Goal: Obtain resource: Obtain resource

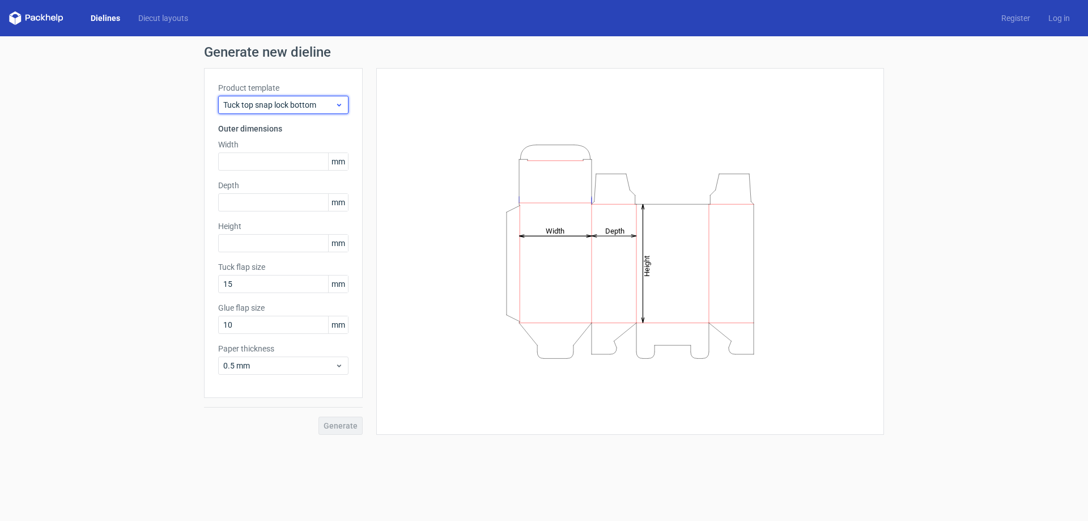
click at [331, 109] on span "Tuck top snap lock bottom" at bounding box center [279, 104] width 112 height 11
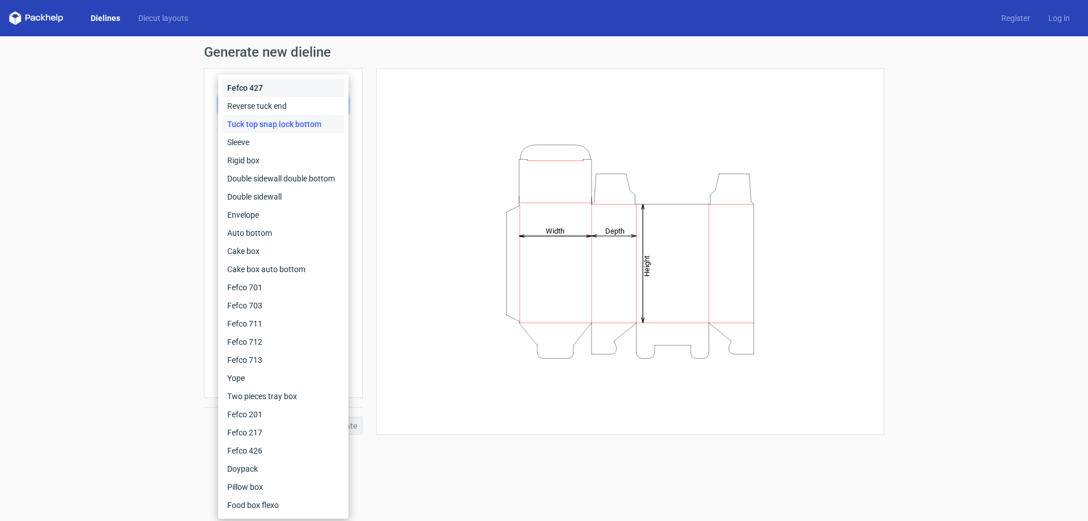
click at [312, 81] on div "Fefco 427" at bounding box center [283, 88] width 121 height 18
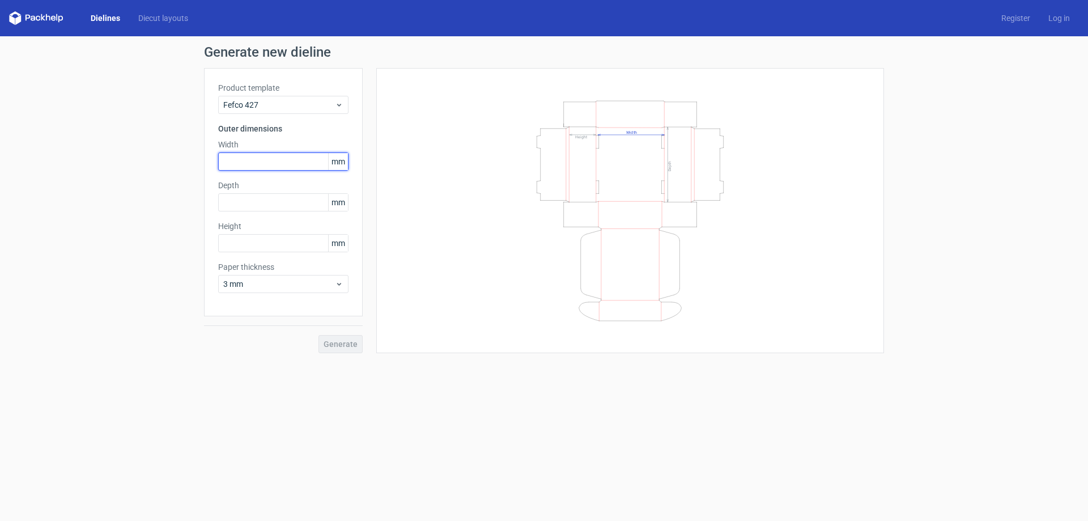
click at [308, 162] on input "text" at bounding box center [283, 161] width 130 height 18
click at [234, 164] on input "text" at bounding box center [283, 161] width 130 height 18
type input "350"
drag, startPoint x: 238, startPoint y: 197, endPoint x: 241, endPoint y: 202, distance: 6.3
click at [238, 197] on input "text" at bounding box center [283, 202] width 130 height 18
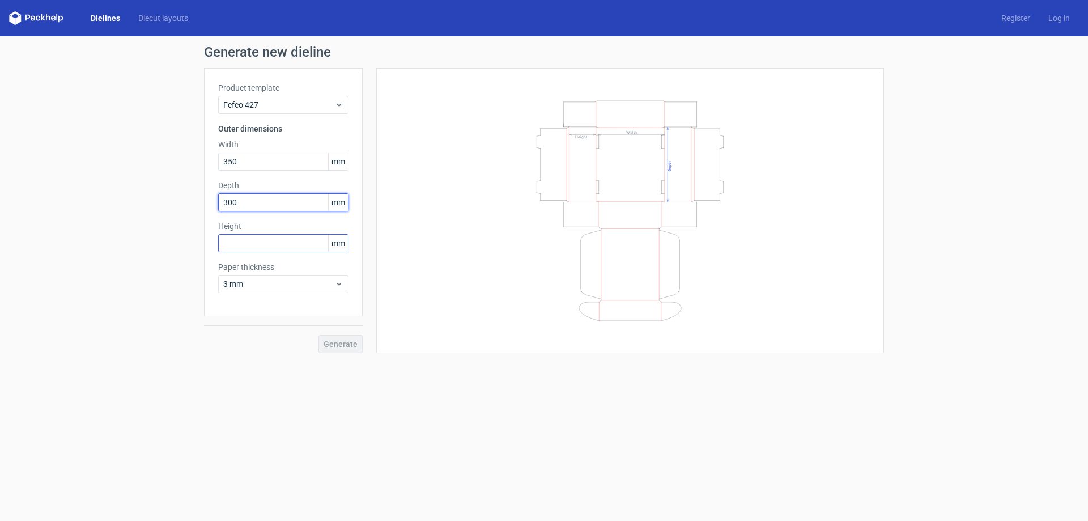
type input "300"
click at [242, 246] on input "text" at bounding box center [283, 243] width 130 height 18
click at [231, 246] on input "text" at bounding box center [283, 243] width 130 height 18
type input "150"
click at [293, 293] on div "Product template Fefco 427 Outer dimensions Width 350 mm Depth 300 mm Height 15…" at bounding box center [283, 192] width 159 height 248
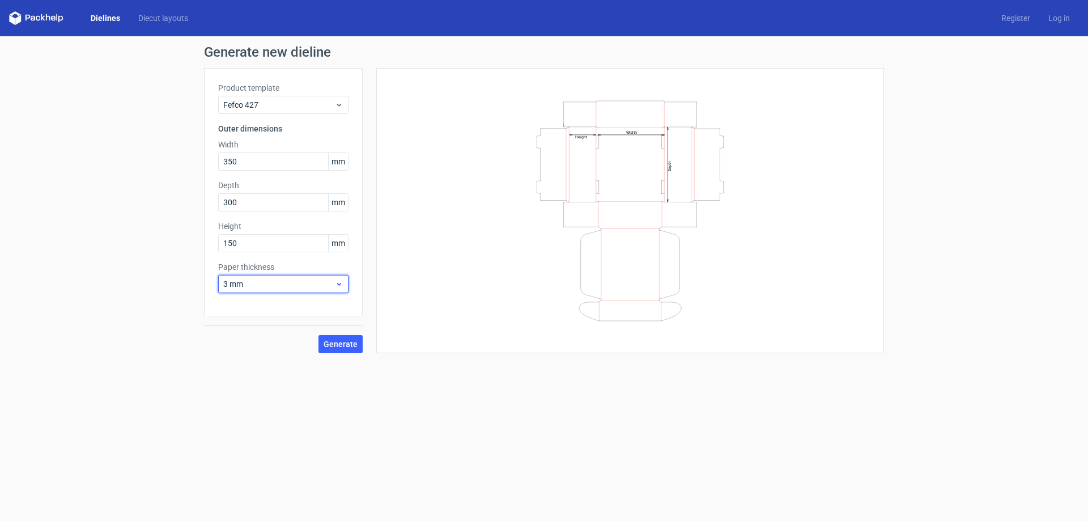
click at [302, 284] on span "3 mm" at bounding box center [279, 283] width 112 height 11
click at [291, 302] on div "0.4 mm" at bounding box center [283, 309] width 121 height 18
click at [353, 344] on span "Generate" at bounding box center [340, 344] width 34 height 8
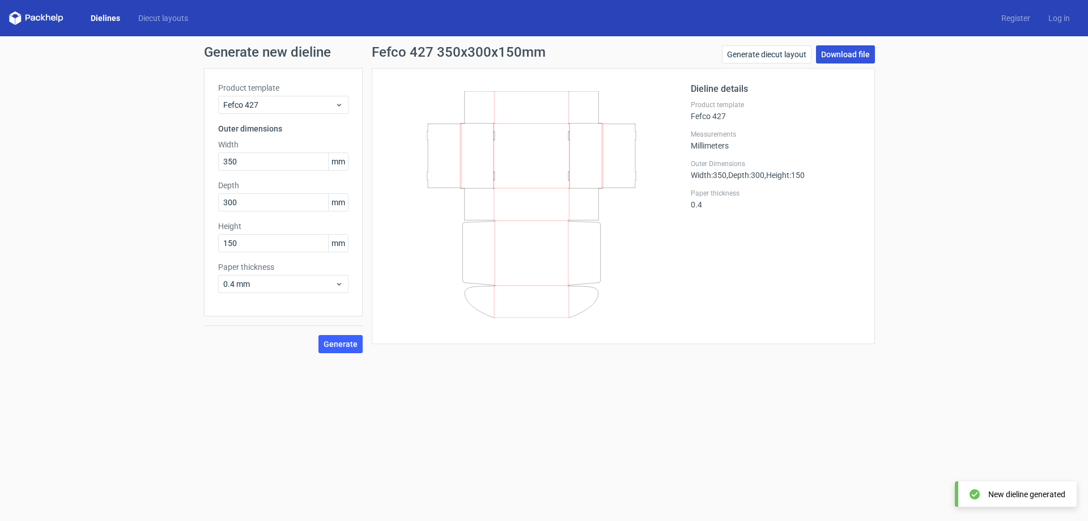
click at [832, 56] on link "Download file" at bounding box center [845, 54] width 59 height 18
click at [437, 500] on form "Generate new dieline Product template Fefco 427 Outer dimensions Width 350 mm D…" at bounding box center [544, 278] width 1088 height 484
click at [338, 428] on form "Generate new dieline Product template Fefco 427 Outer dimensions Width 350 mm D…" at bounding box center [544, 278] width 1088 height 484
click at [331, 341] on span "Generate" at bounding box center [340, 344] width 34 height 8
click at [841, 57] on link "Download file" at bounding box center [845, 54] width 59 height 18
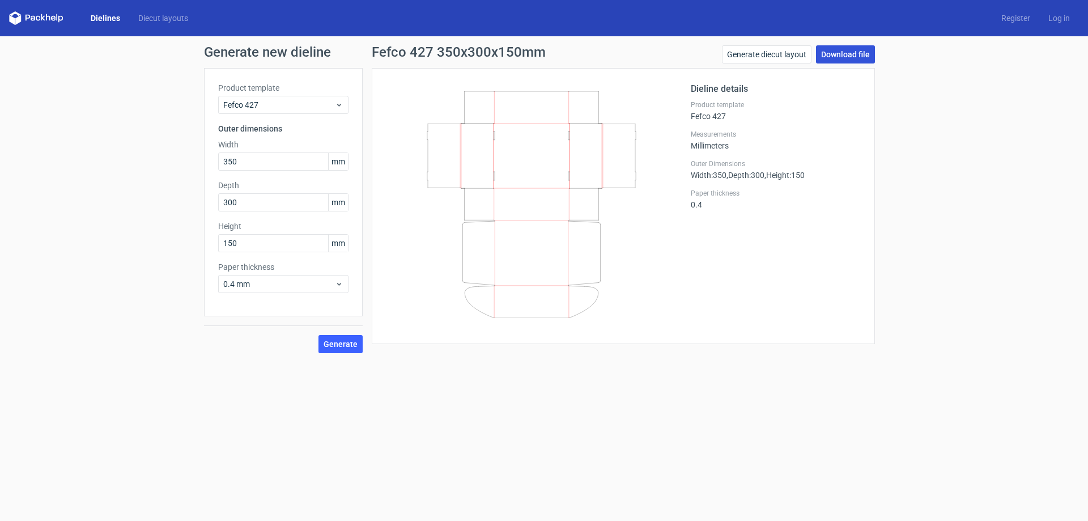
click at [832, 58] on link "Download file" at bounding box center [845, 54] width 59 height 18
click at [248, 284] on span "0.4 mm" at bounding box center [279, 283] width 112 height 11
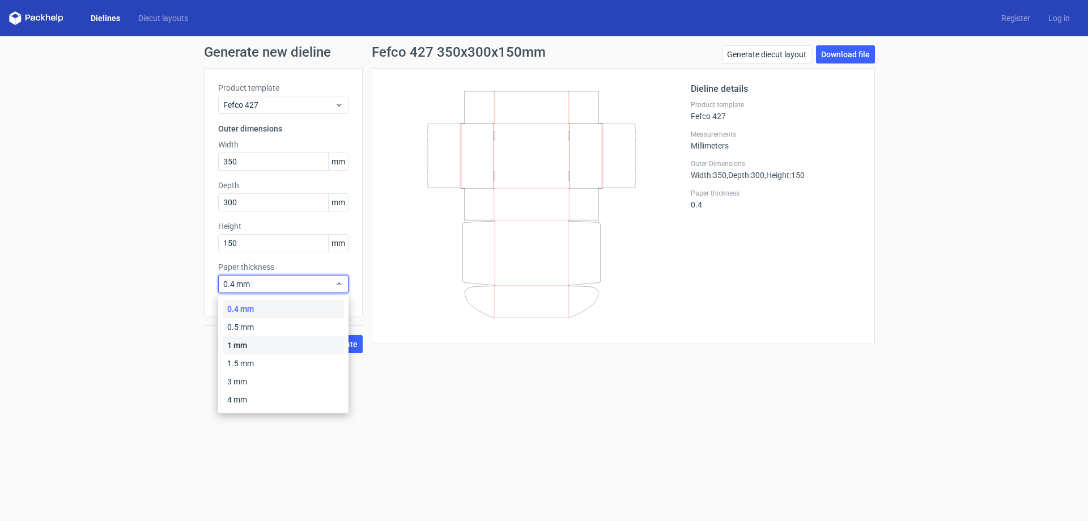
click at [251, 336] on div "1 mm" at bounding box center [283, 345] width 121 height 18
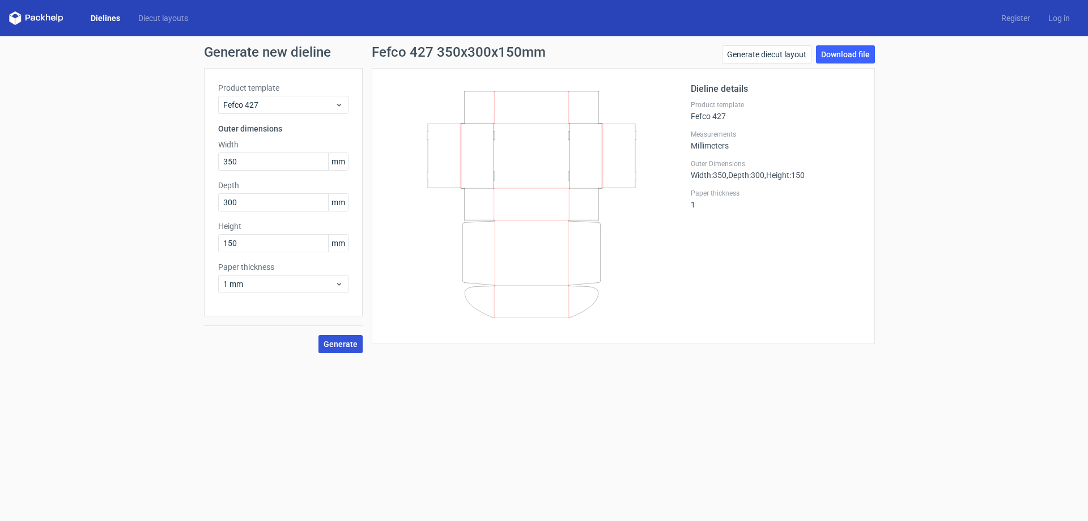
click at [331, 338] on button "Generate" at bounding box center [340, 344] width 44 height 18
click at [253, 284] on span "1 mm" at bounding box center [279, 283] width 112 height 11
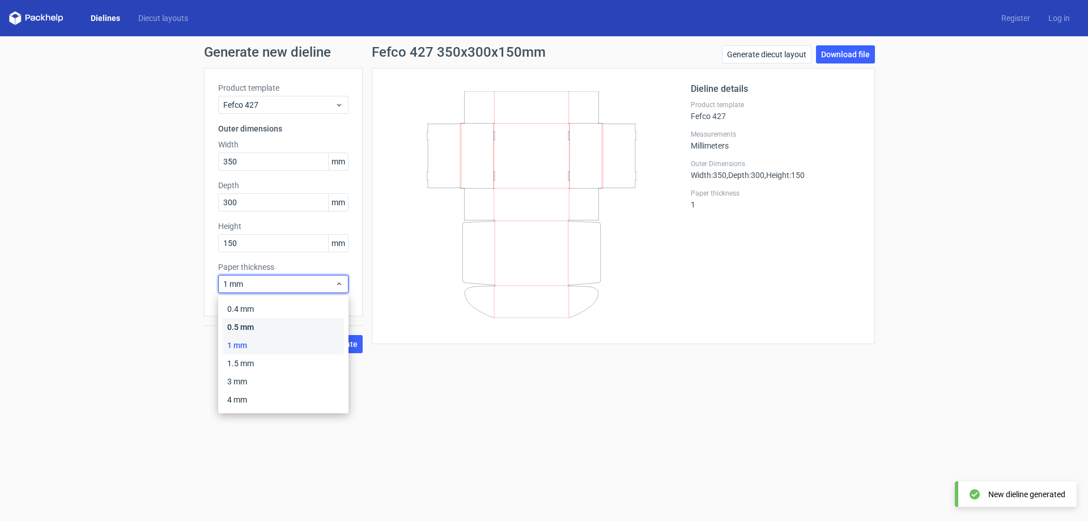
click at [250, 323] on div "0.5 mm" at bounding box center [283, 327] width 121 height 18
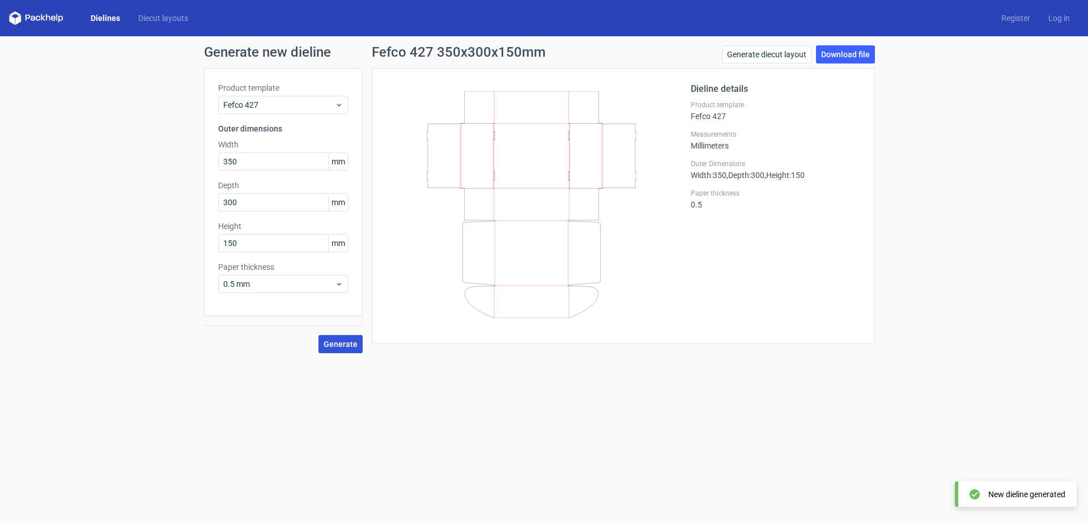
click at [329, 344] on span "Generate" at bounding box center [340, 344] width 34 height 8
click at [847, 56] on link "Download file" at bounding box center [845, 54] width 59 height 18
drag, startPoint x: 241, startPoint y: 160, endPoint x: 189, endPoint y: 147, distance: 54.4
click at [189, 147] on div "Generate new dieline Product template Fefco 427 Outer dimensions Width 350 mm D…" at bounding box center [544, 199] width 1088 height 326
type input "250"
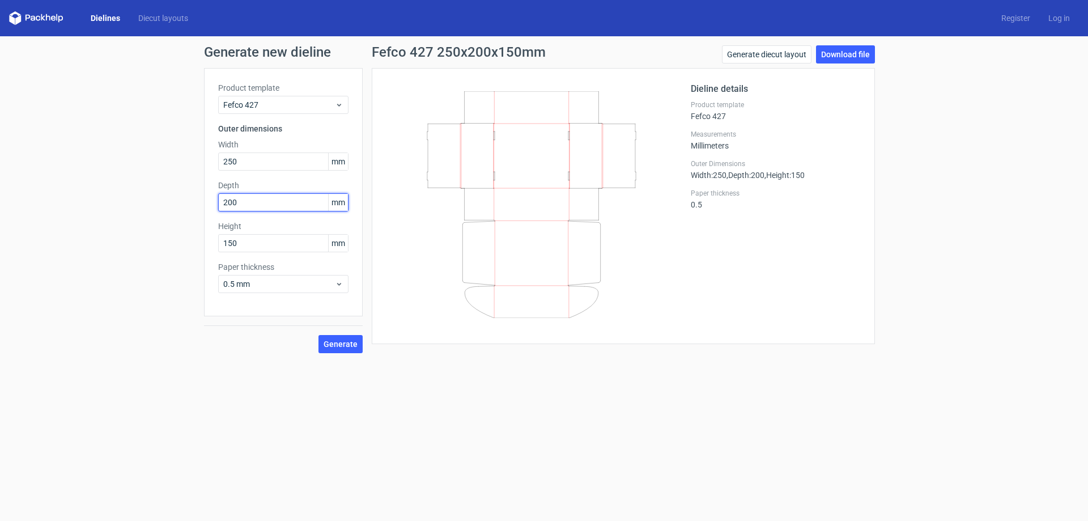
type input "200"
drag, startPoint x: 250, startPoint y: 164, endPoint x: 204, endPoint y: 158, distance: 46.2
click at [204, 158] on div "Product template Fefco 427 Outer dimensions Width 250 mm Depth 200 mm Height 15…" at bounding box center [283, 192] width 159 height 248
type input "175"
drag, startPoint x: 259, startPoint y: 198, endPoint x: 198, endPoint y: 187, distance: 62.8
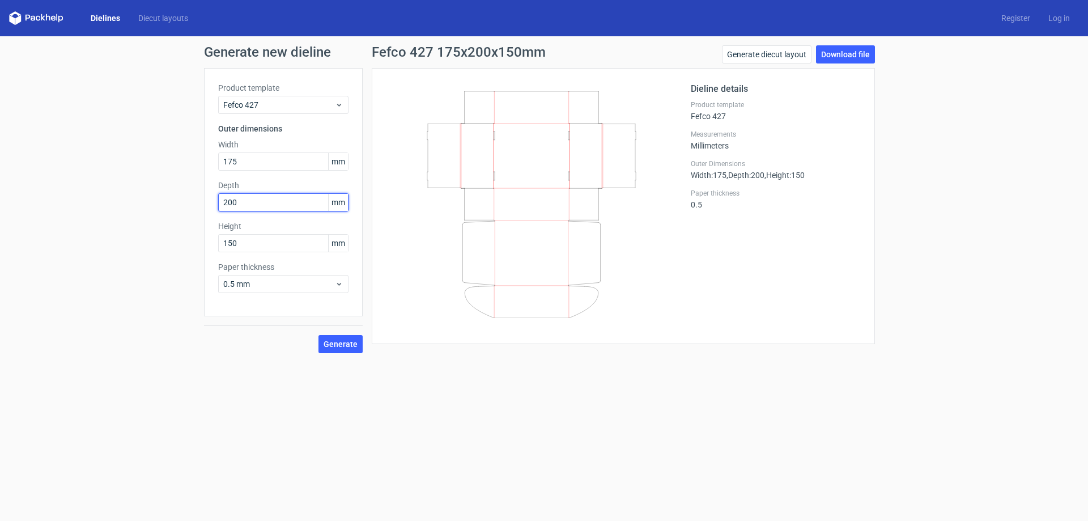
click at [206, 189] on div "Product template Fefco 427 Outer dimensions Width 175 mm Depth 200 mm Height 15…" at bounding box center [283, 192] width 159 height 248
type input "150"
drag, startPoint x: 239, startPoint y: 238, endPoint x: 208, endPoint y: 236, distance: 31.2
click at [208, 236] on div "Product template Fefco 427 Outer dimensions Width 175 mm Depth 150 mm Height 15…" at bounding box center [283, 192] width 159 height 248
type input "75"
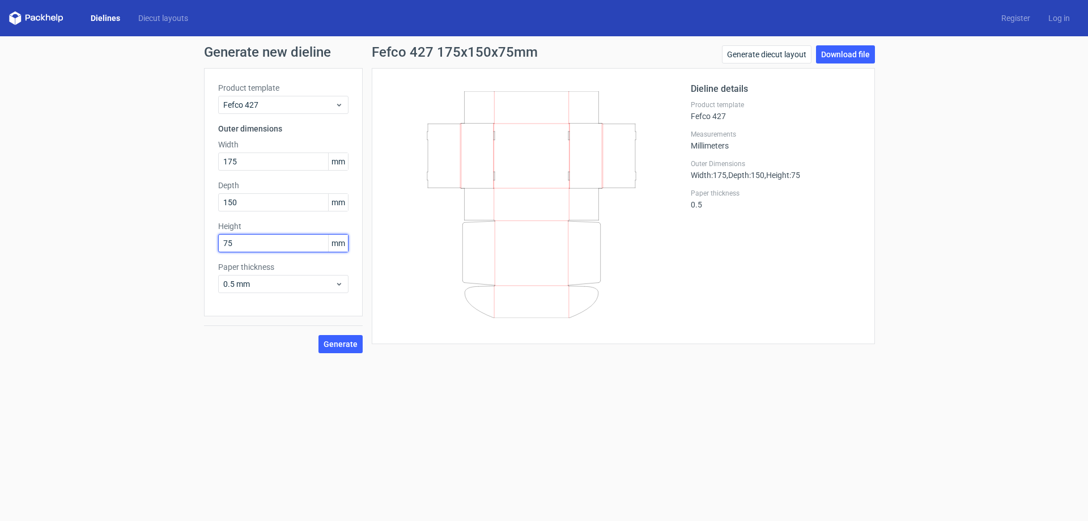
click at [318, 335] on button "Generate" at bounding box center [340, 344] width 44 height 18
click at [291, 283] on span "0.5 mm" at bounding box center [279, 283] width 112 height 11
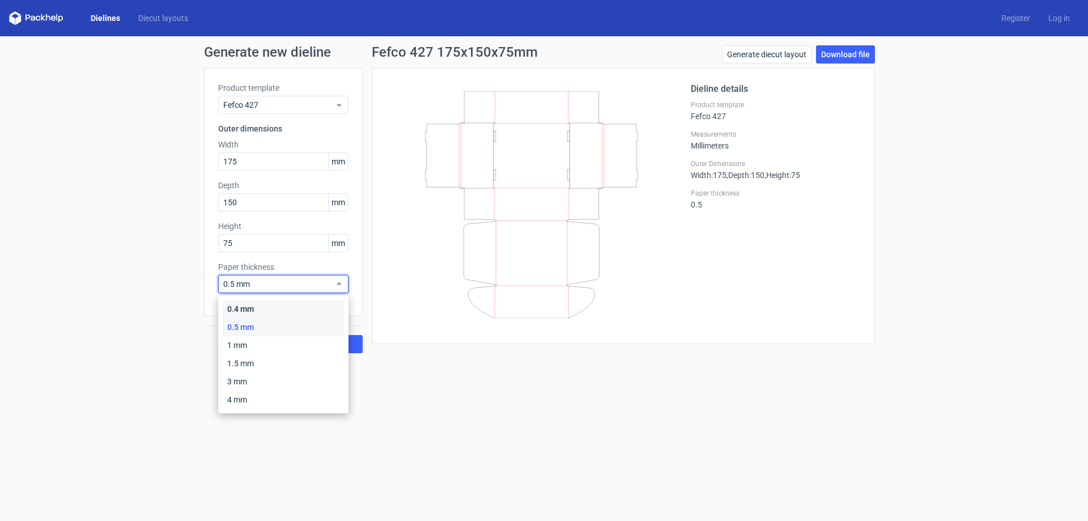
click at [278, 305] on div "0.4 mm" at bounding box center [283, 309] width 121 height 18
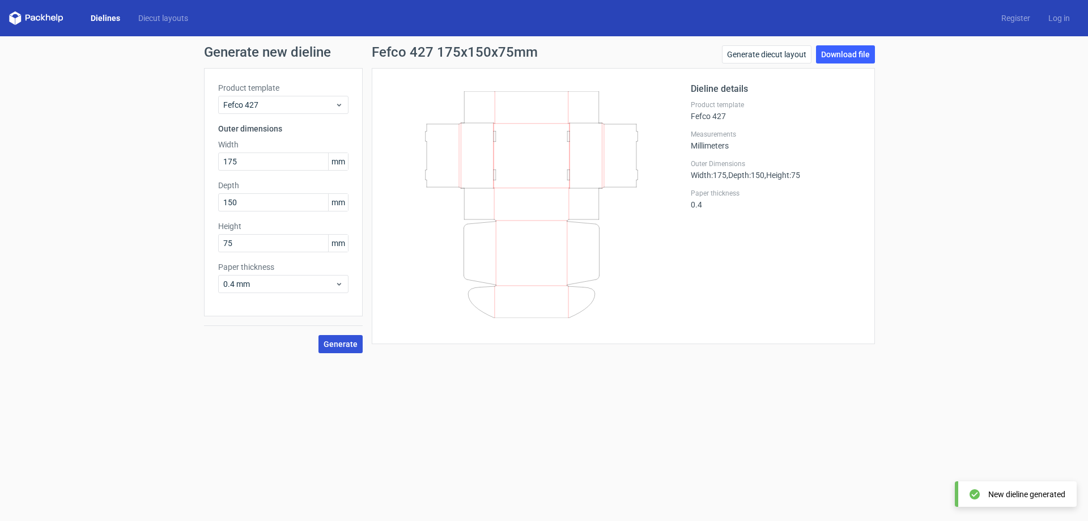
click at [345, 344] on span "Generate" at bounding box center [340, 344] width 34 height 8
click at [858, 49] on link "Download file" at bounding box center [845, 54] width 59 height 18
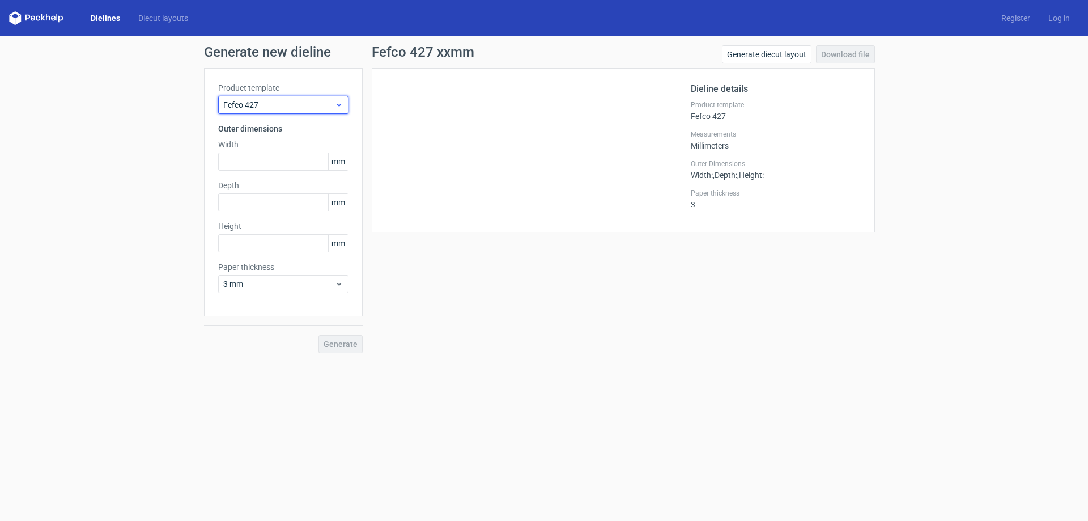
click at [337, 101] on icon at bounding box center [339, 104] width 8 height 9
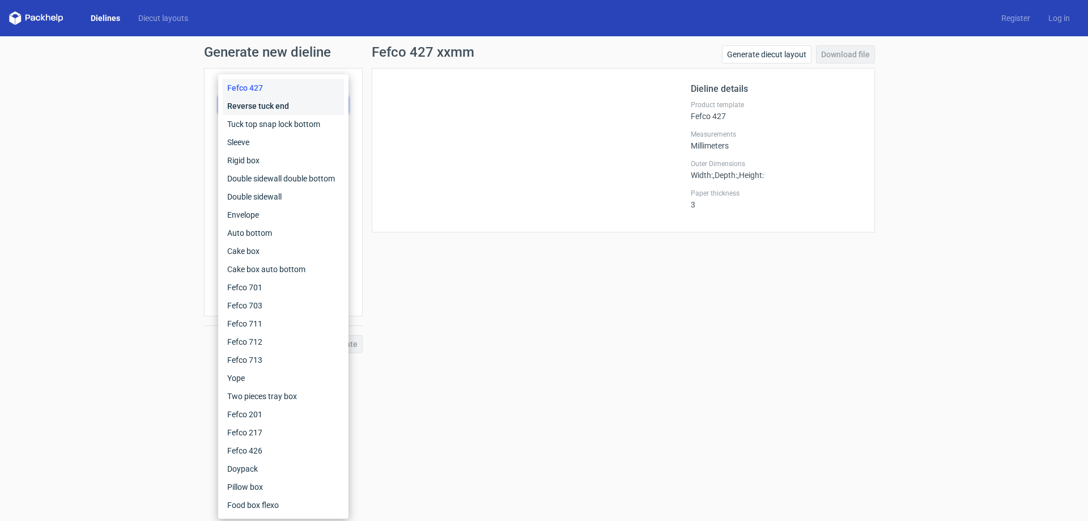
click at [319, 112] on div "Reverse tuck end" at bounding box center [283, 106] width 121 height 18
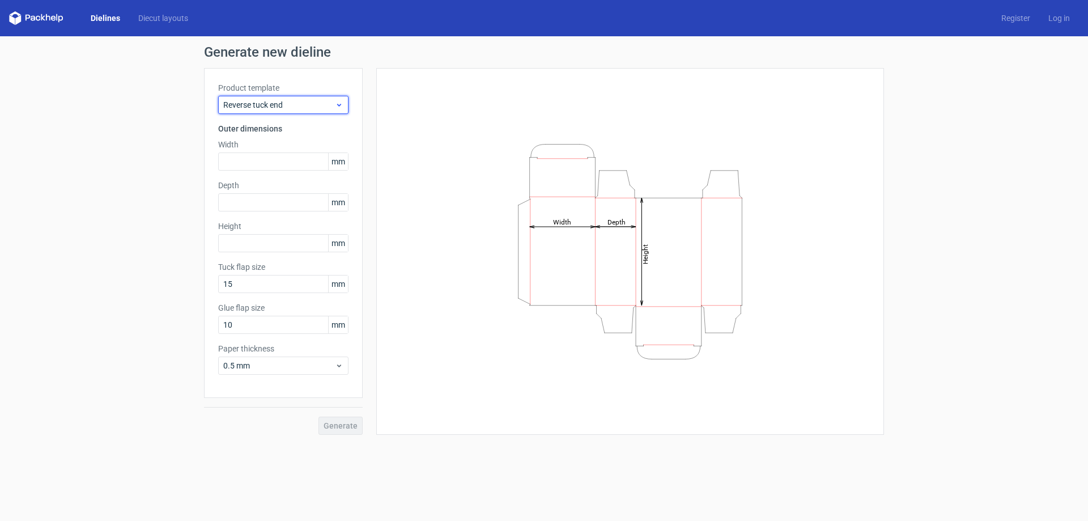
click at [319, 105] on span "Reverse tuck end" at bounding box center [279, 104] width 112 height 11
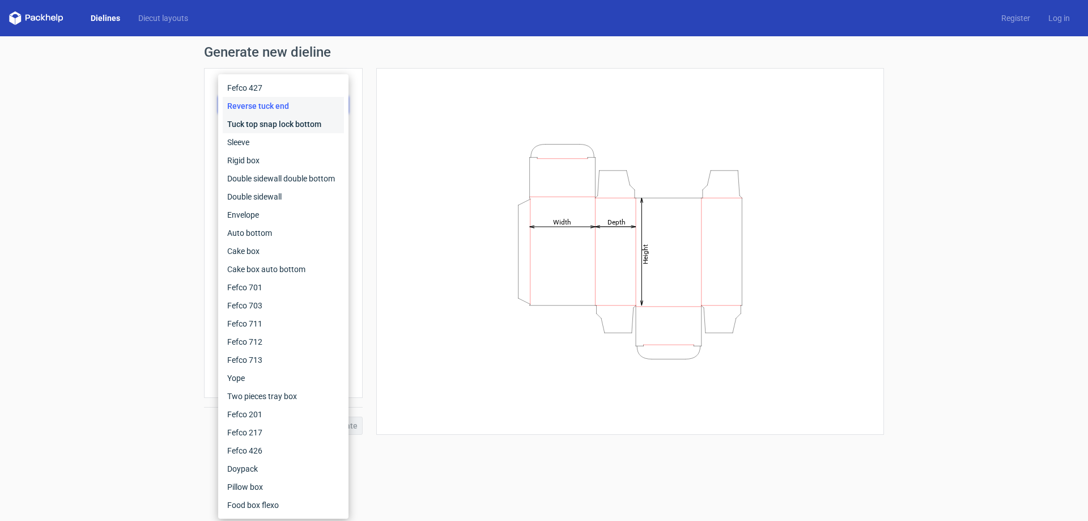
click at [296, 123] on div "Tuck top snap lock bottom" at bounding box center [283, 124] width 121 height 18
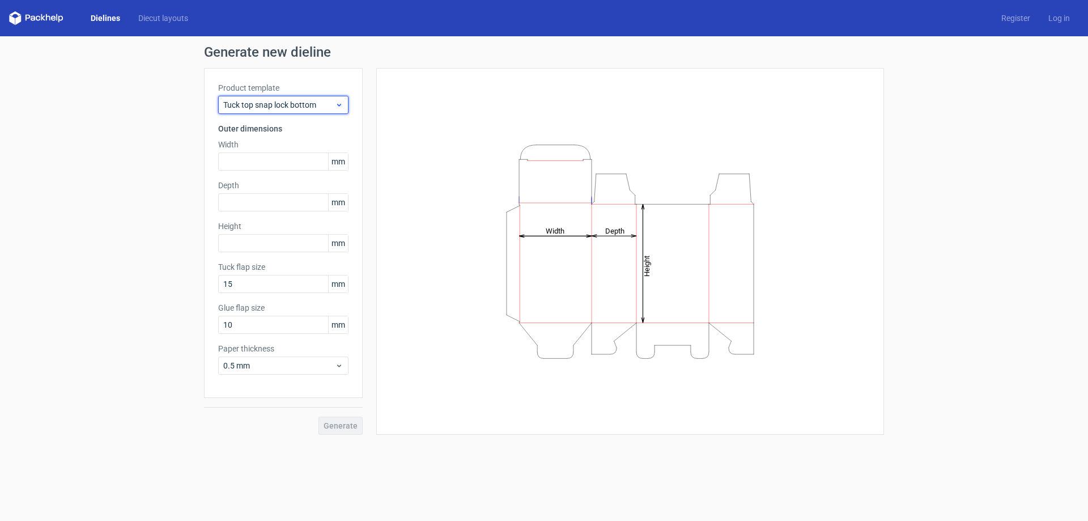
click at [310, 105] on span "Tuck top snap lock bottom" at bounding box center [279, 104] width 112 height 11
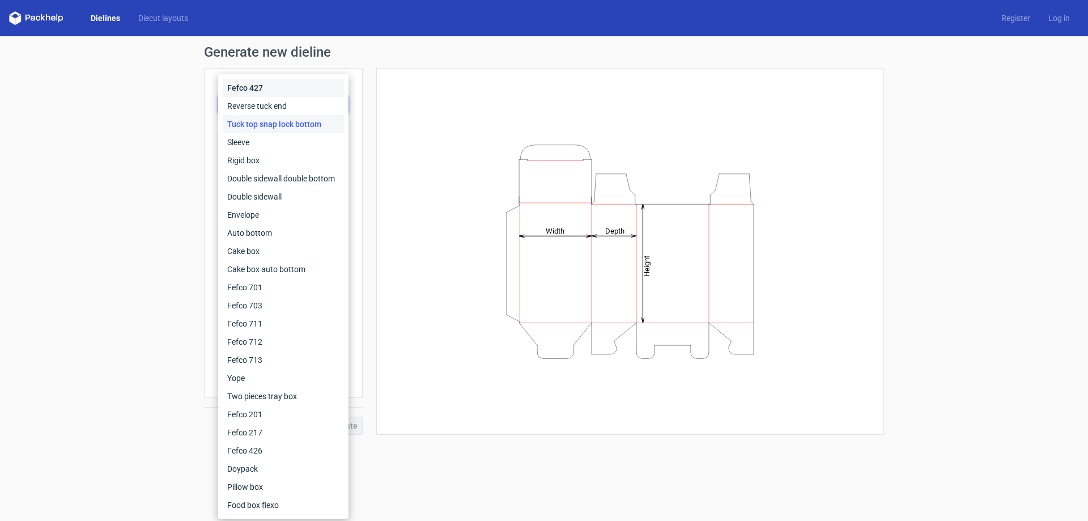
click at [271, 85] on div "Fefco 427" at bounding box center [283, 88] width 121 height 18
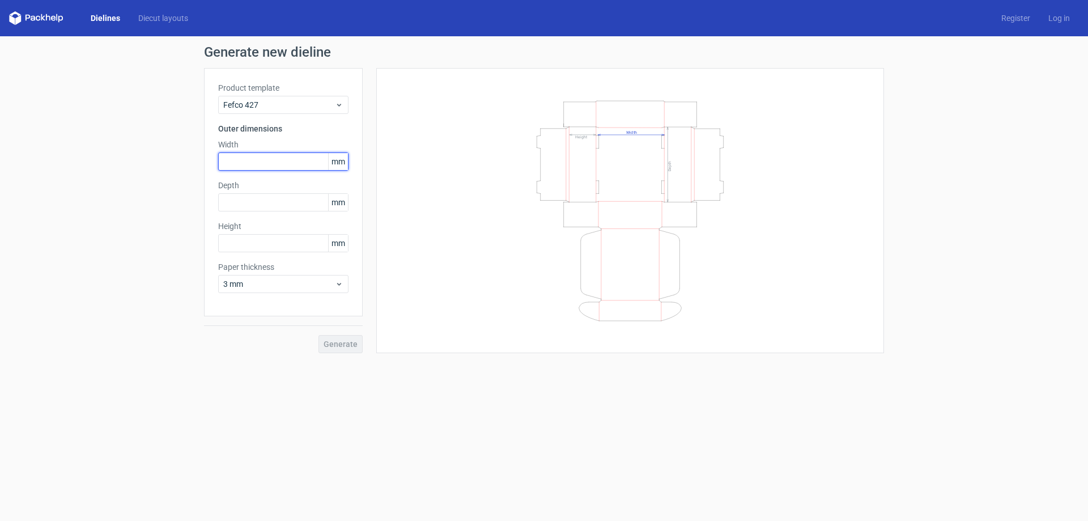
click at [301, 163] on input "text" at bounding box center [283, 161] width 130 height 18
click at [298, 164] on input "text" at bounding box center [283, 161] width 130 height 18
click at [290, 103] on span "Fefco 427" at bounding box center [279, 104] width 112 height 11
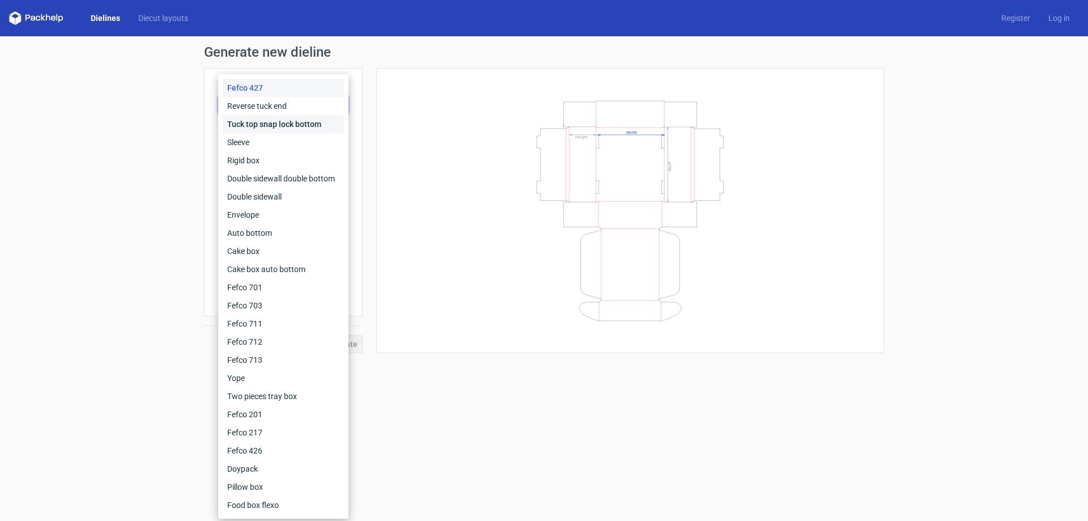
click at [296, 123] on div "Tuck top snap lock bottom" at bounding box center [283, 124] width 121 height 18
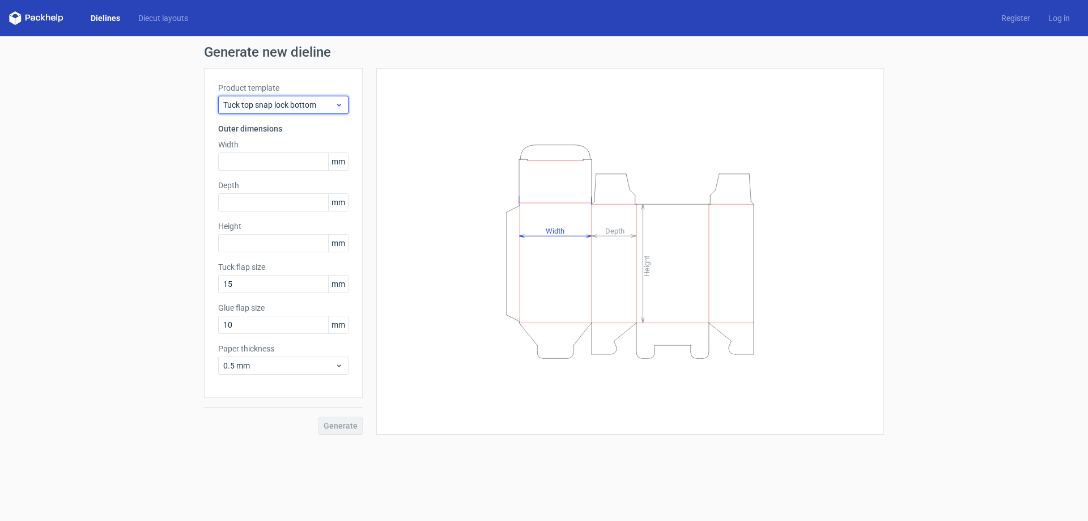
click at [293, 102] on span "Tuck top snap lock bottom" at bounding box center [279, 104] width 112 height 11
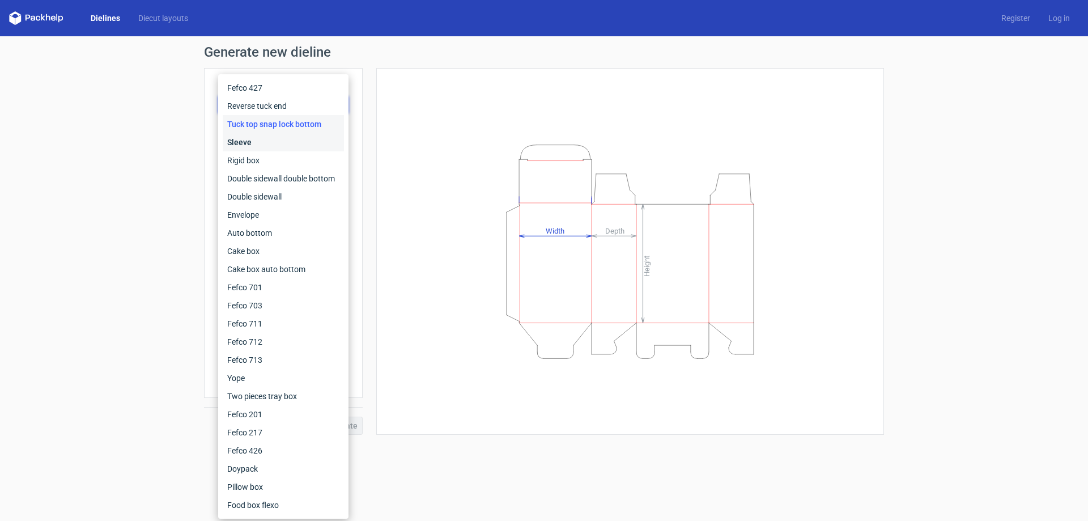
click at [267, 145] on div "Sleeve" at bounding box center [283, 142] width 121 height 18
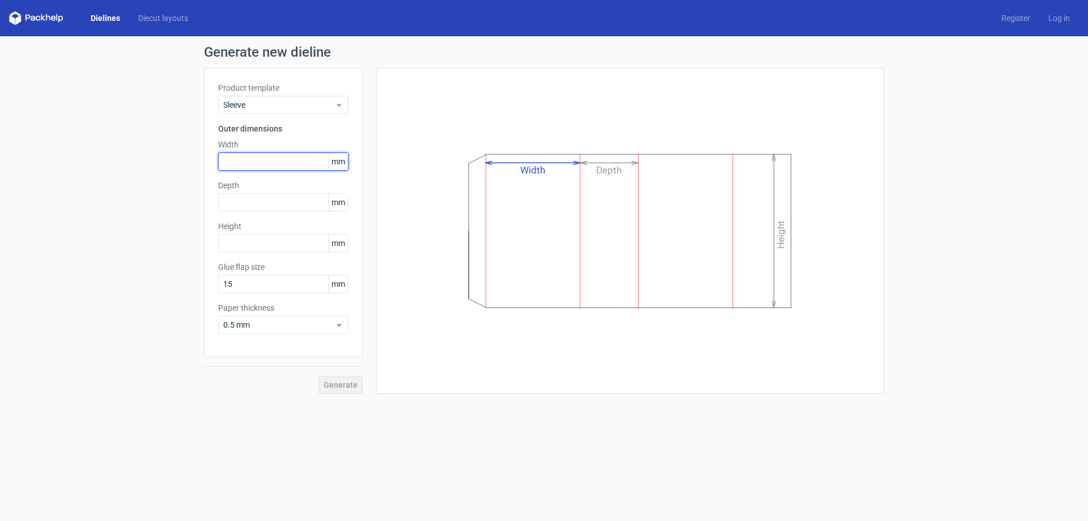
click at [284, 162] on input "text" at bounding box center [283, 161] width 130 height 18
type input "350"
type input "300"
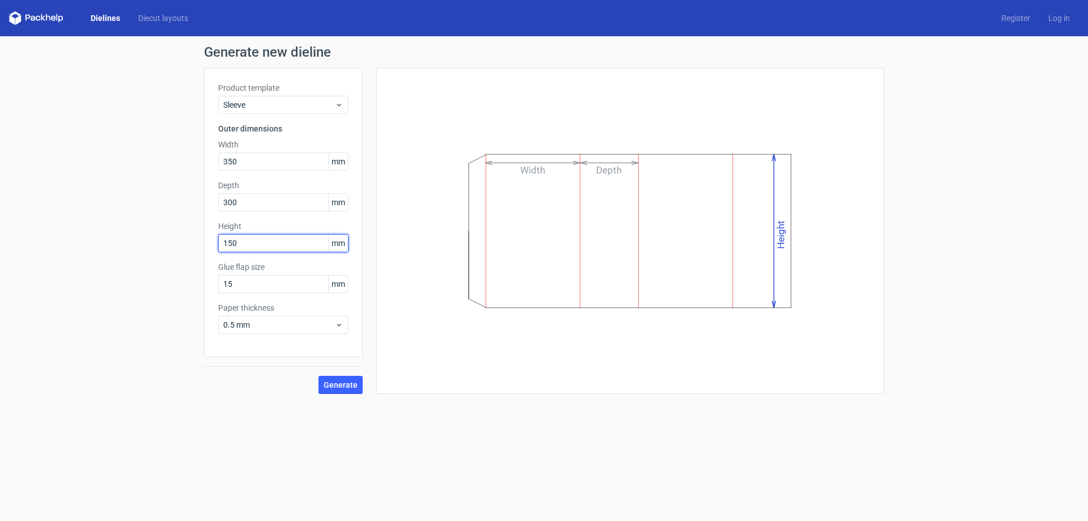
type input "150"
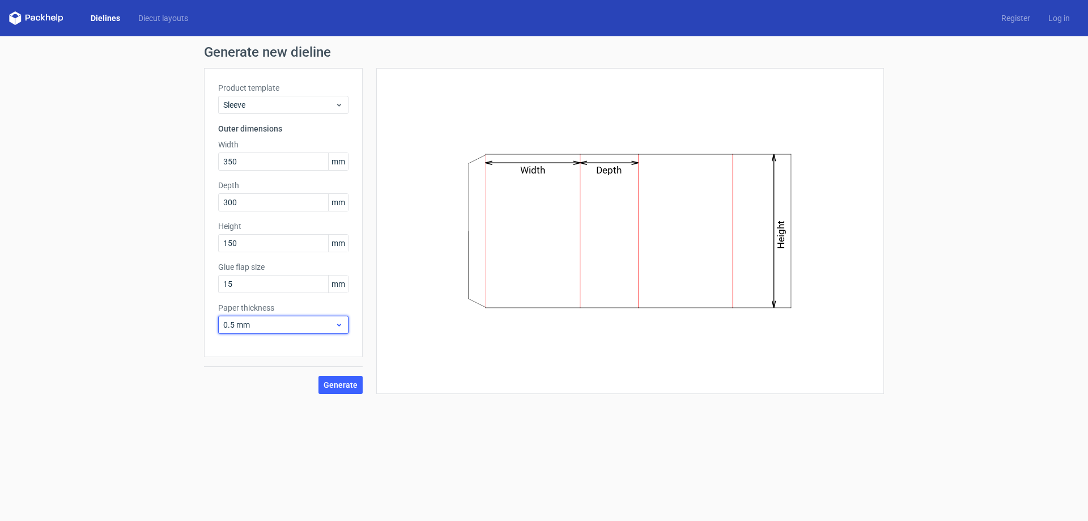
click at [291, 328] on span "0.5 mm" at bounding box center [279, 324] width 112 height 11
click at [279, 347] on div "0.4 mm" at bounding box center [283, 349] width 121 height 18
click at [336, 382] on span "Generate" at bounding box center [340, 385] width 34 height 8
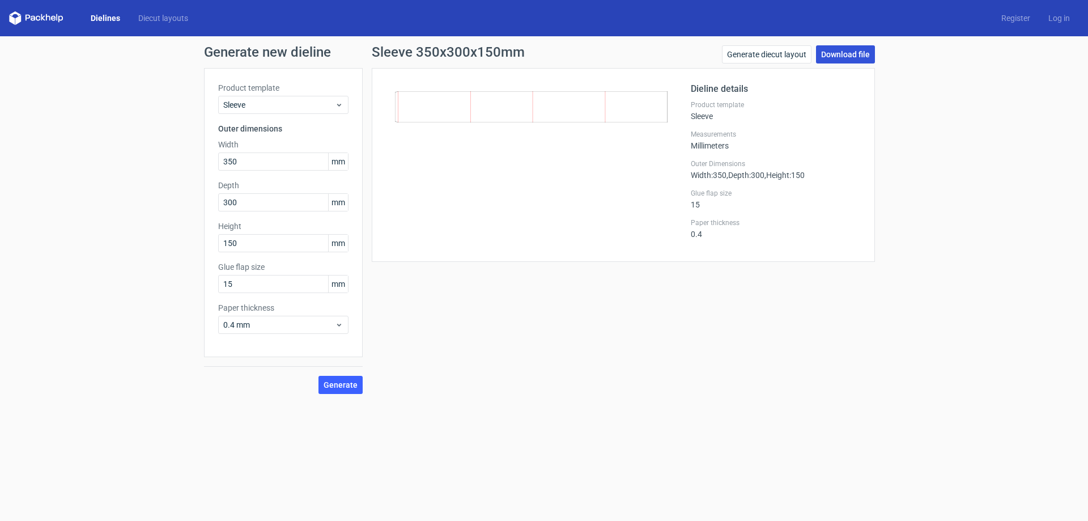
click at [855, 57] on link "Download file" at bounding box center [845, 54] width 59 height 18
drag, startPoint x: 270, startPoint y: 158, endPoint x: 220, endPoint y: 161, distance: 49.9
click at [215, 149] on div "Product template Sleeve Outer dimensions Width 350 mm Depth 300 mm Height 150 m…" at bounding box center [283, 212] width 159 height 289
click at [778, 56] on link "Generate diecut layout" at bounding box center [766, 54] width 89 height 18
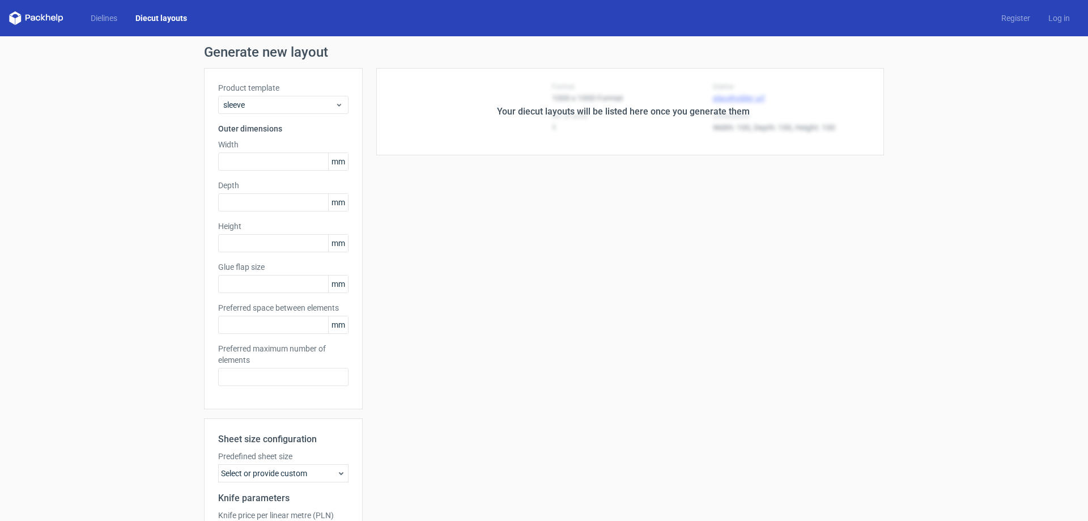
type input "350"
type input "300"
type input "150"
type input "15"
type input "5"
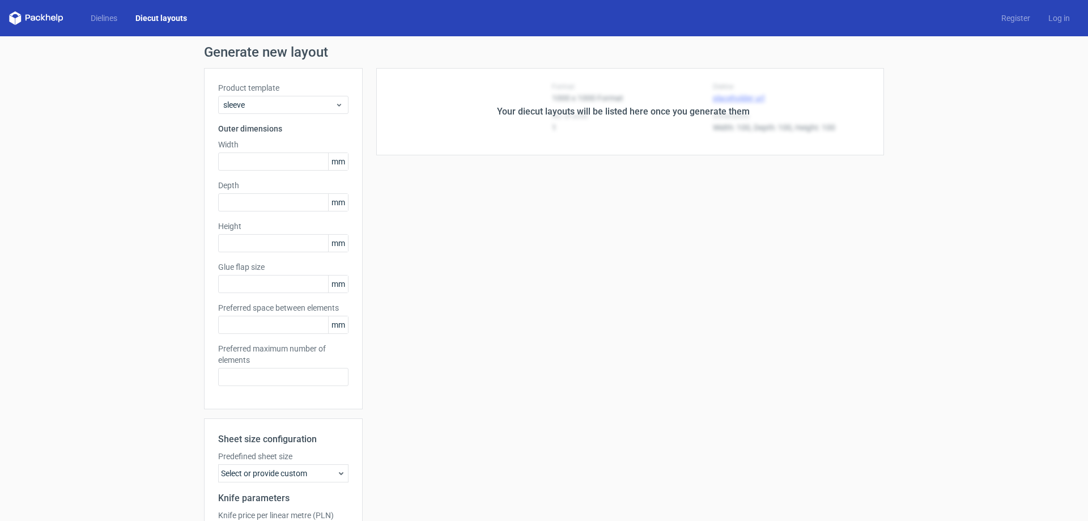
type input "48"
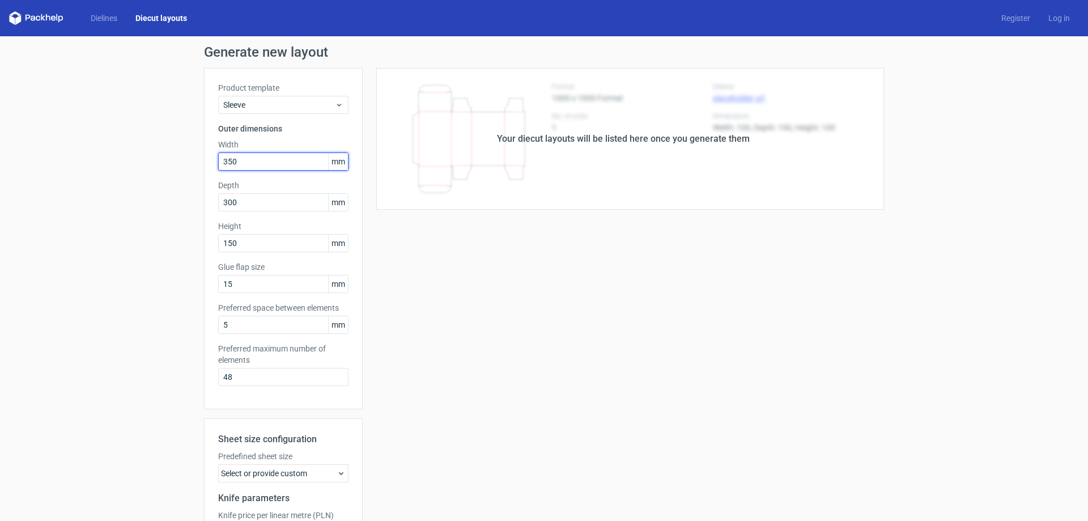
click at [270, 161] on input "350" at bounding box center [283, 161] width 130 height 18
click at [262, 159] on input "350" at bounding box center [283, 161] width 130 height 18
type input "175"
click at [228, 202] on input "300" at bounding box center [283, 202] width 130 height 18
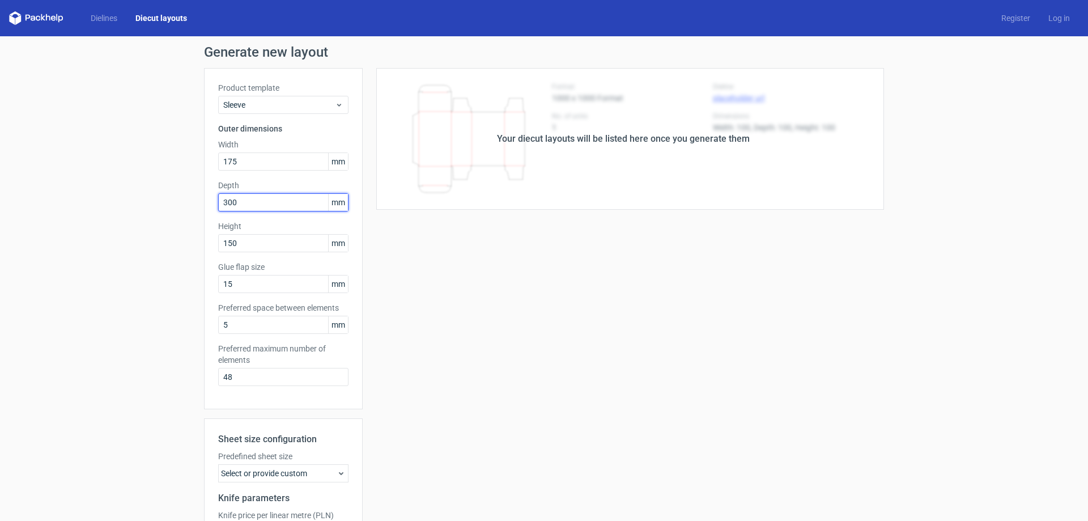
click at [228, 202] on input "300" at bounding box center [283, 202] width 130 height 18
type input "150"
drag, startPoint x: 244, startPoint y: 248, endPoint x: 203, endPoint y: 248, distance: 41.3
click at [204, 248] on div "Product template Sleeve Outer dimensions Width 175 mm Depth 150 mm Height 150 m…" at bounding box center [283, 238] width 159 height 341
type input "75"
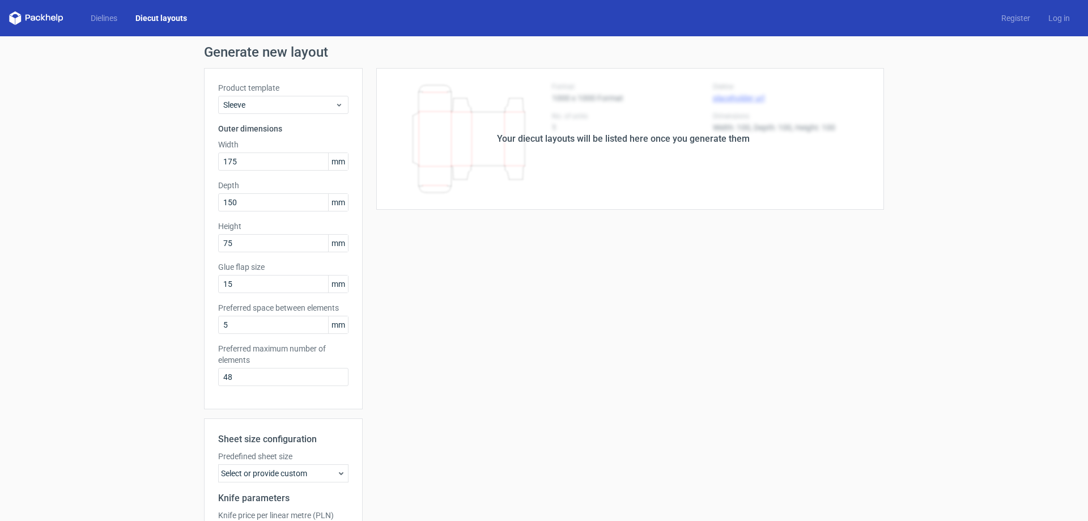
drag, startPoint x: 475, startPoint y: 364, endPoint x: 461, endPoint y: 364, distance: 13.6
click at [475, 364] on div "Your diecut layouts will be listed here once you generate them Height Depth Wid…" at bounding box center [623, 355] width 521 height 574
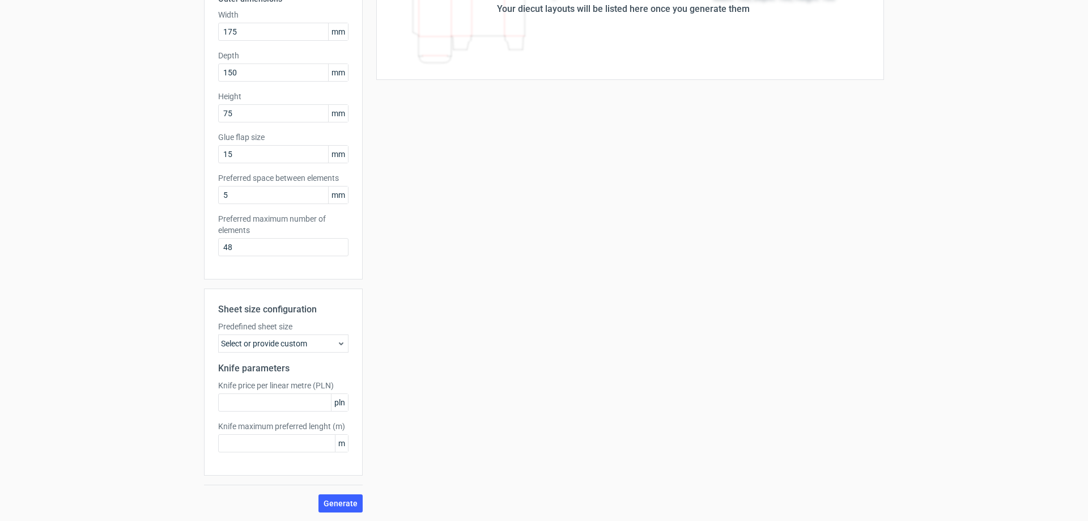
scroll to position [130, 0]
click at [346, 502] on span "Generate" at bounding box center [340, 502] width 34 height 8
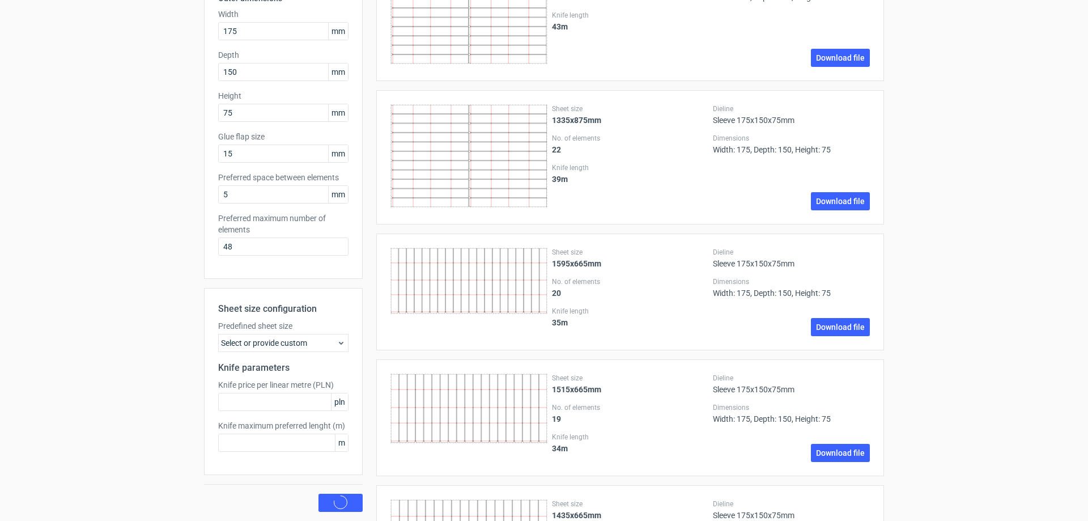
scroll to position [0, 0]
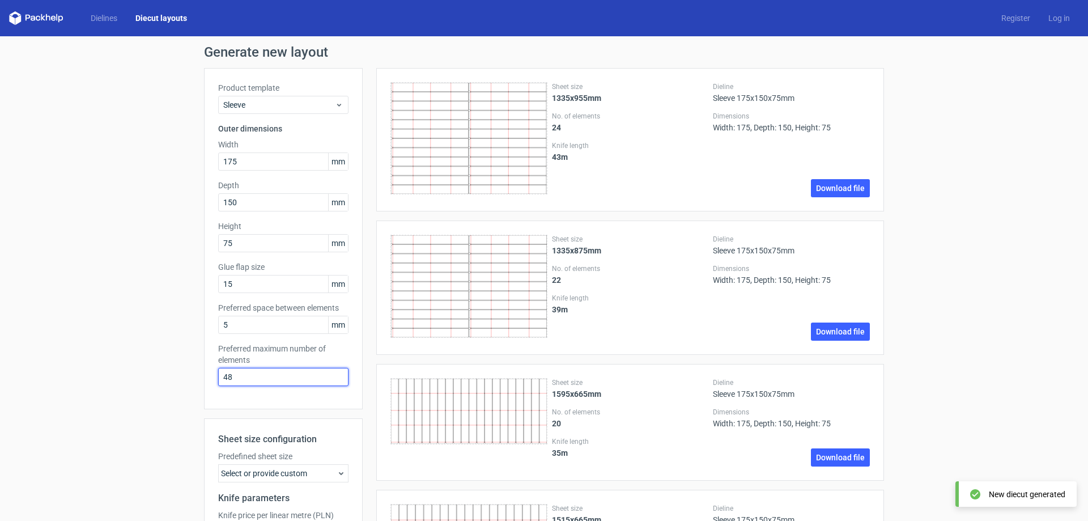
drag, startPoint x: 267, startPoint y: 377, endPoint x: 189, endPoint y: 377, distance: 78.7
type input "1"
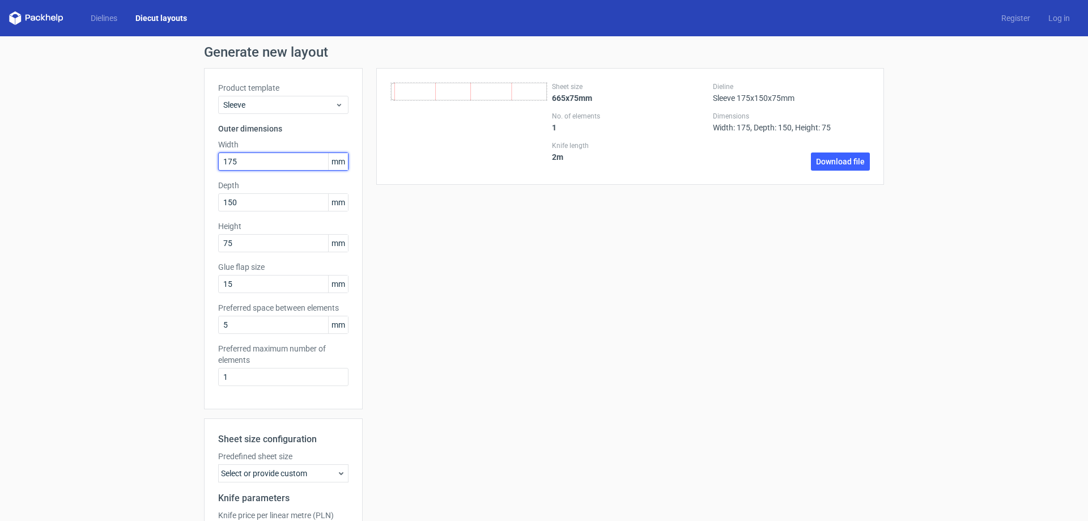
drag, startPoint x: 245, startPoint y: 159, endPoint x: 193, endPoint y: 144, distance: 54.7
click at [193, 144] on div "Generate new layout Product template Sleeve Outer dimensions Width 175 mm Depth…" at bounding box center [544, 343] width 1088 height 615
type input "350"
type input "300"
type input "150"
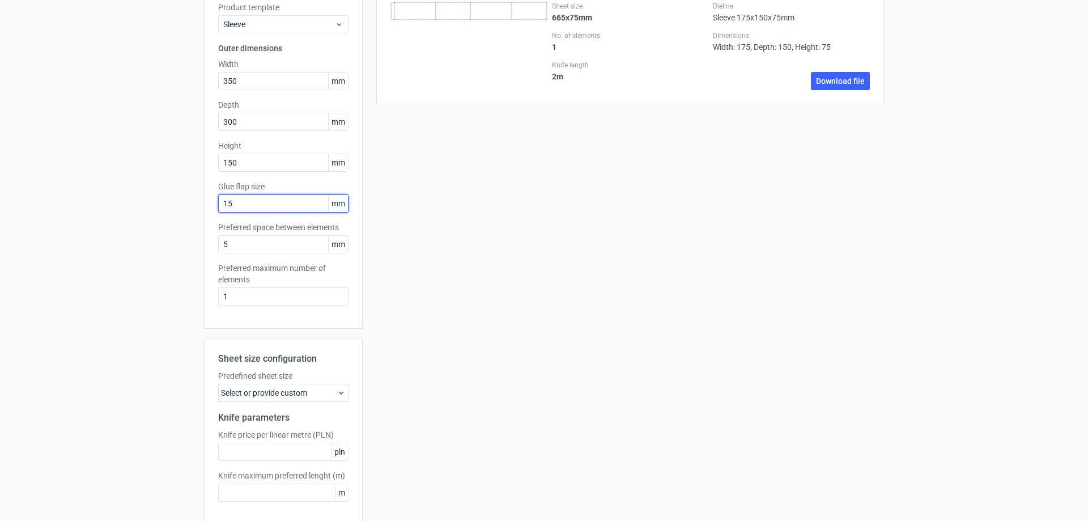
scroll to position [130, 0]
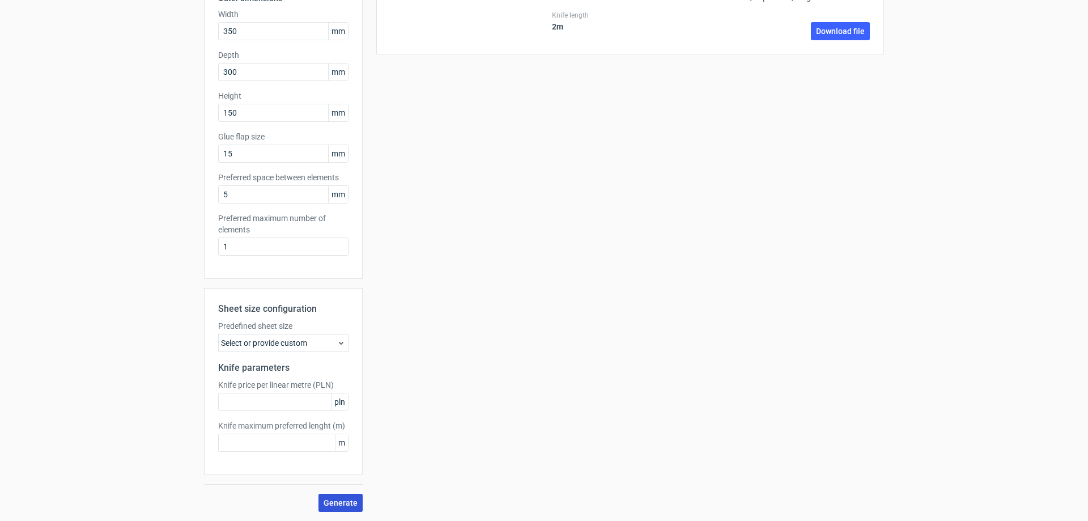
click at [339, 505] on span "Generate" at bounding box center [340, 502] width 34 height 8
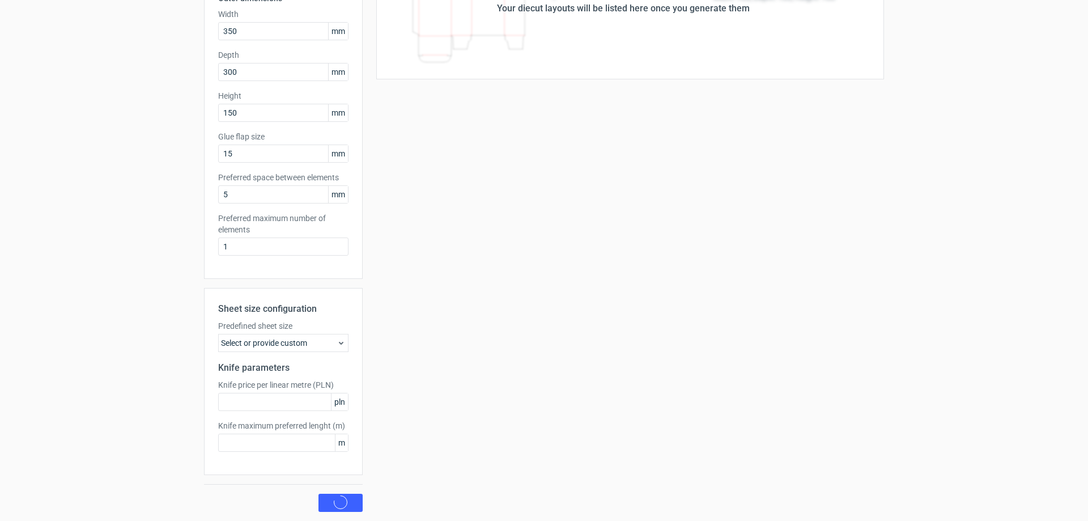
scroll to position [0, 0]
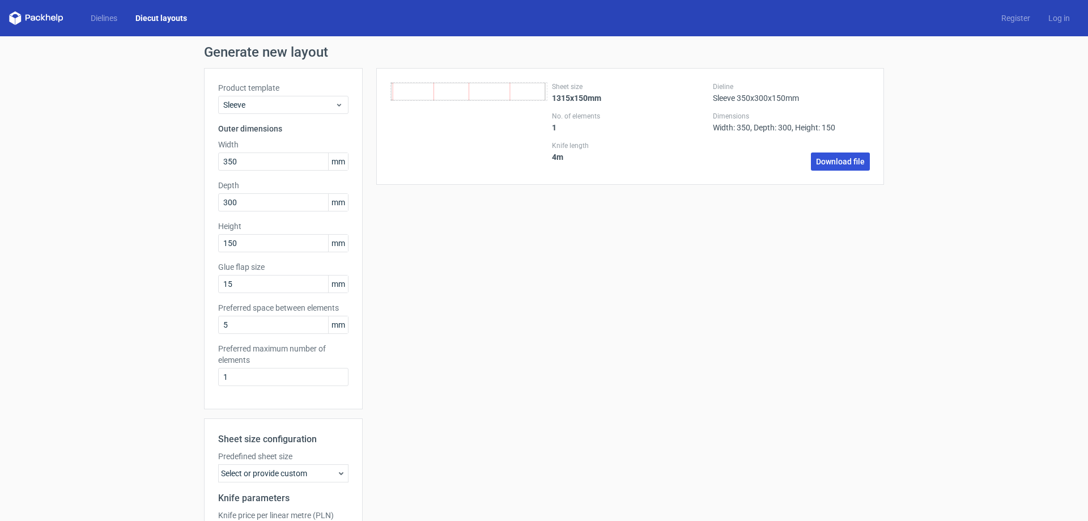
click at [832, 160] on link "Download file" at bounding box center [840, 161] width 59 height 18
